Goal: Task Accomplishment & Management: Use online tool/utility

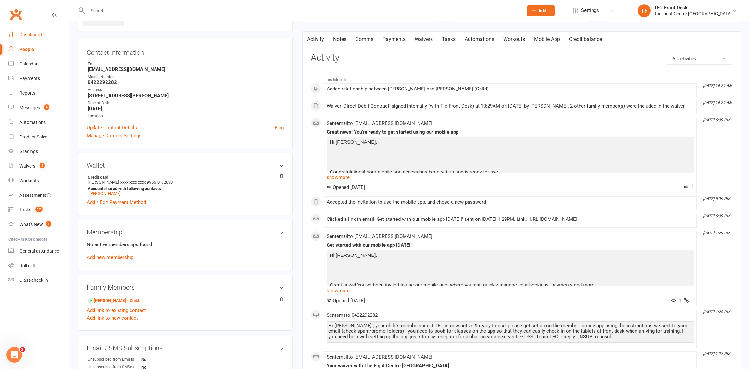
click at [35, 35] on div "Dashboard" at bounding box center [30, 34] width 22 height 5
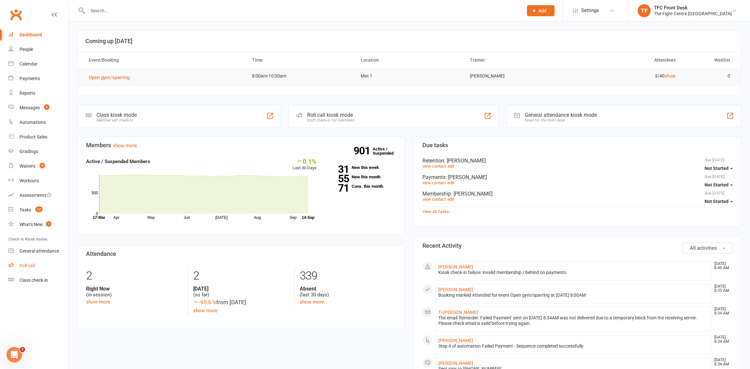
click at [33, 265] on div "Roll call" at bounding box center [26, 265] width 15 height 5
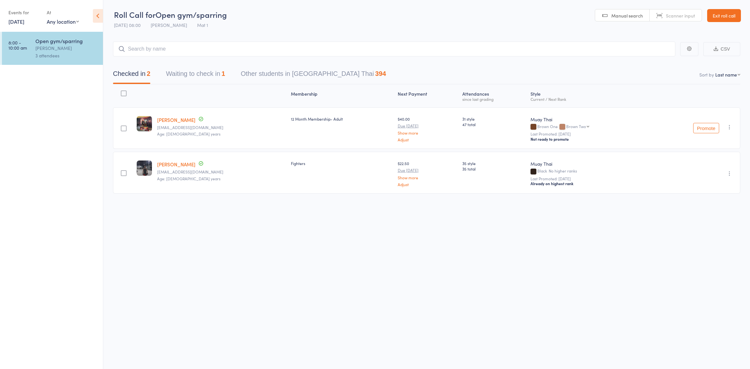
click at [218, 72] on button "Waiting to check in 1" at bounding box center [195, 75] width 59 height 17
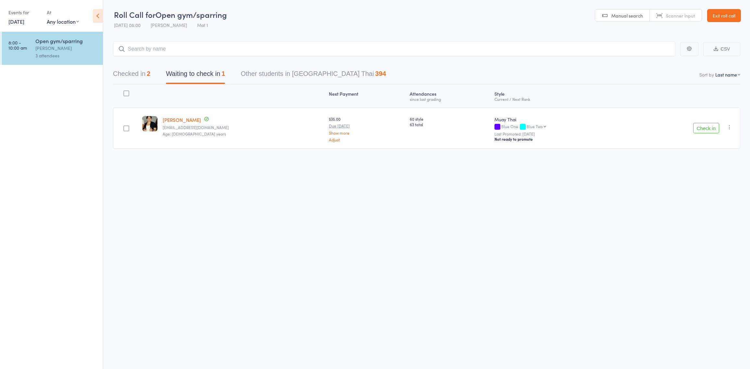
click at [130, 82] on button "Checked in 2" at bounding box center [131, 75] width 37 height 17
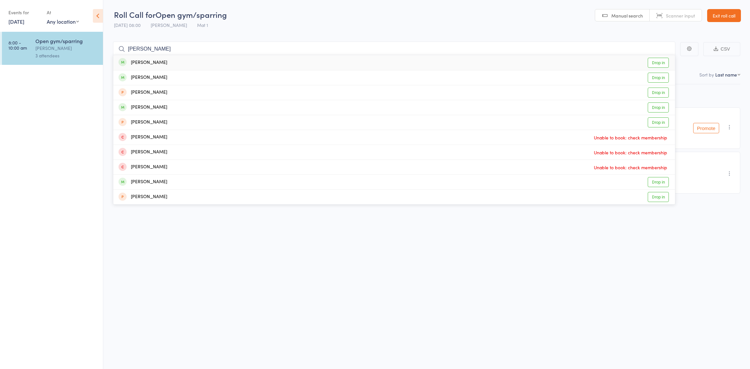
type input "[PERSON_NAME]"
click at [175, 58] on div "[PERSON_NAME] Drop in" at bounding box center [393, 62] width 561 height 15
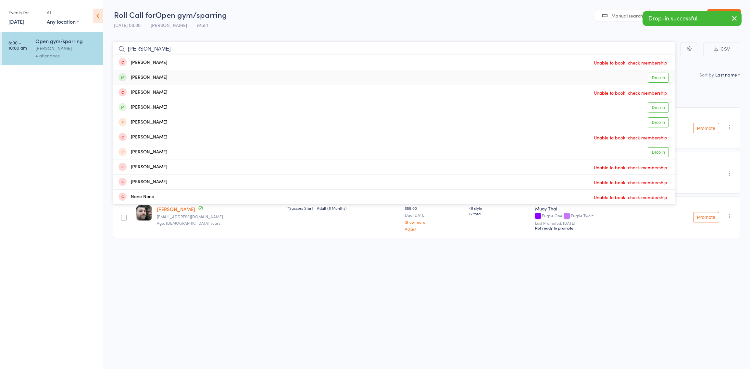
type input "[PERSON_NAME]"
click at [176, 74] on div "[PERSON_NAME] Drop in" at bounding box center [393, 77] width 561 height 15
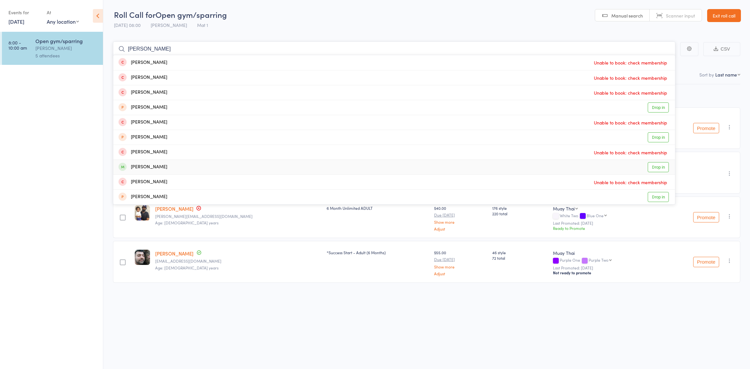
type input "[PERSON_NAME]"
click at [176, 166] on div "[PERSON_NAME] Drop in" at bounding box center [393, 167] width 561 height 15
